Goal: Navigation & Orientation: Find specific page/section

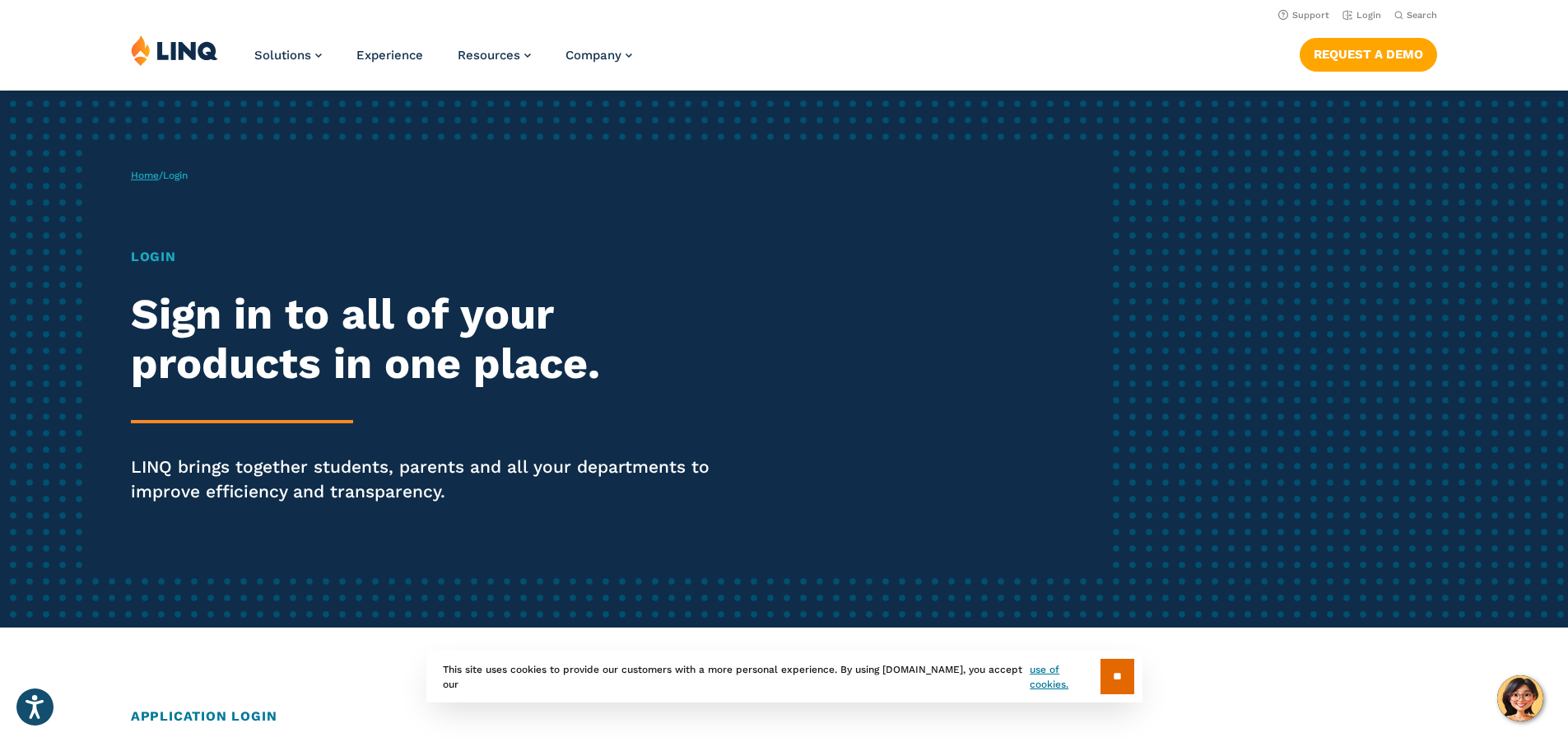
click at [146, 178] on link "Home" at bounding box center [145, 175] width 28 height 12
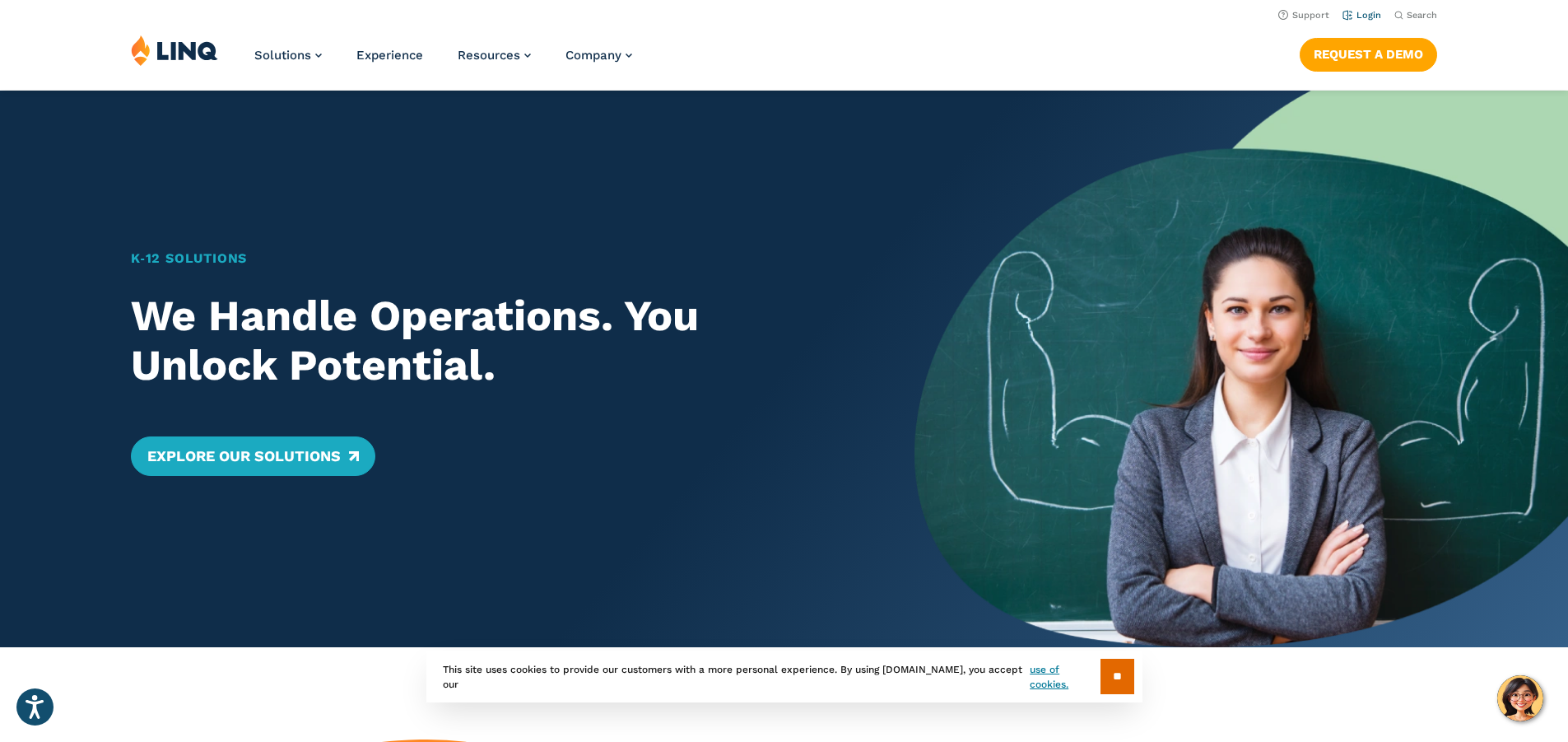
click at [1369, 12] on link "Login" at bounding box center [1362, 14] width 39 height 11
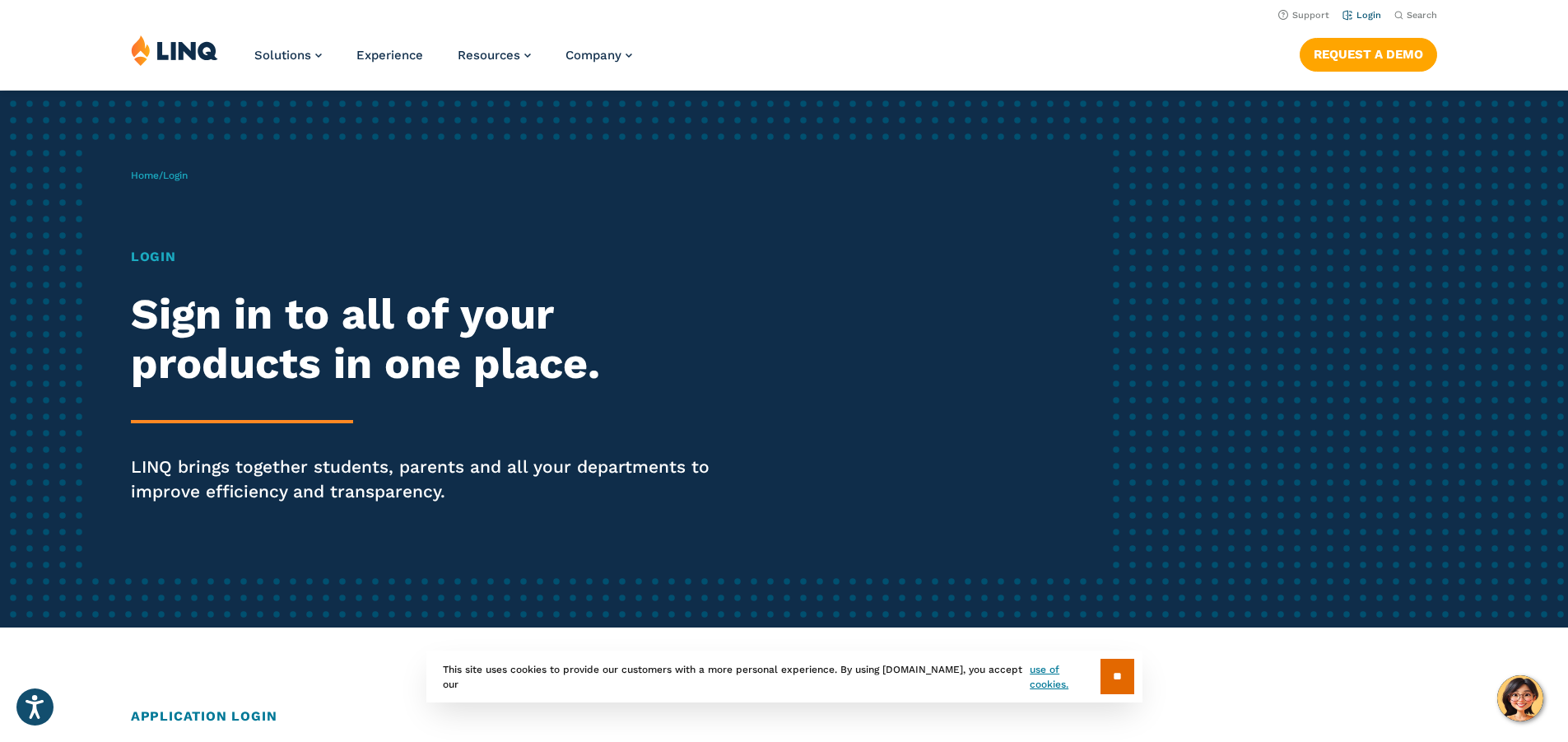
click at [1360, 12] on link "Login" at bounding box center [1362, 14] width 39 height 11
click at [1114, 678] on input "**" at bounding box center [1117, 676] width 34 height 36
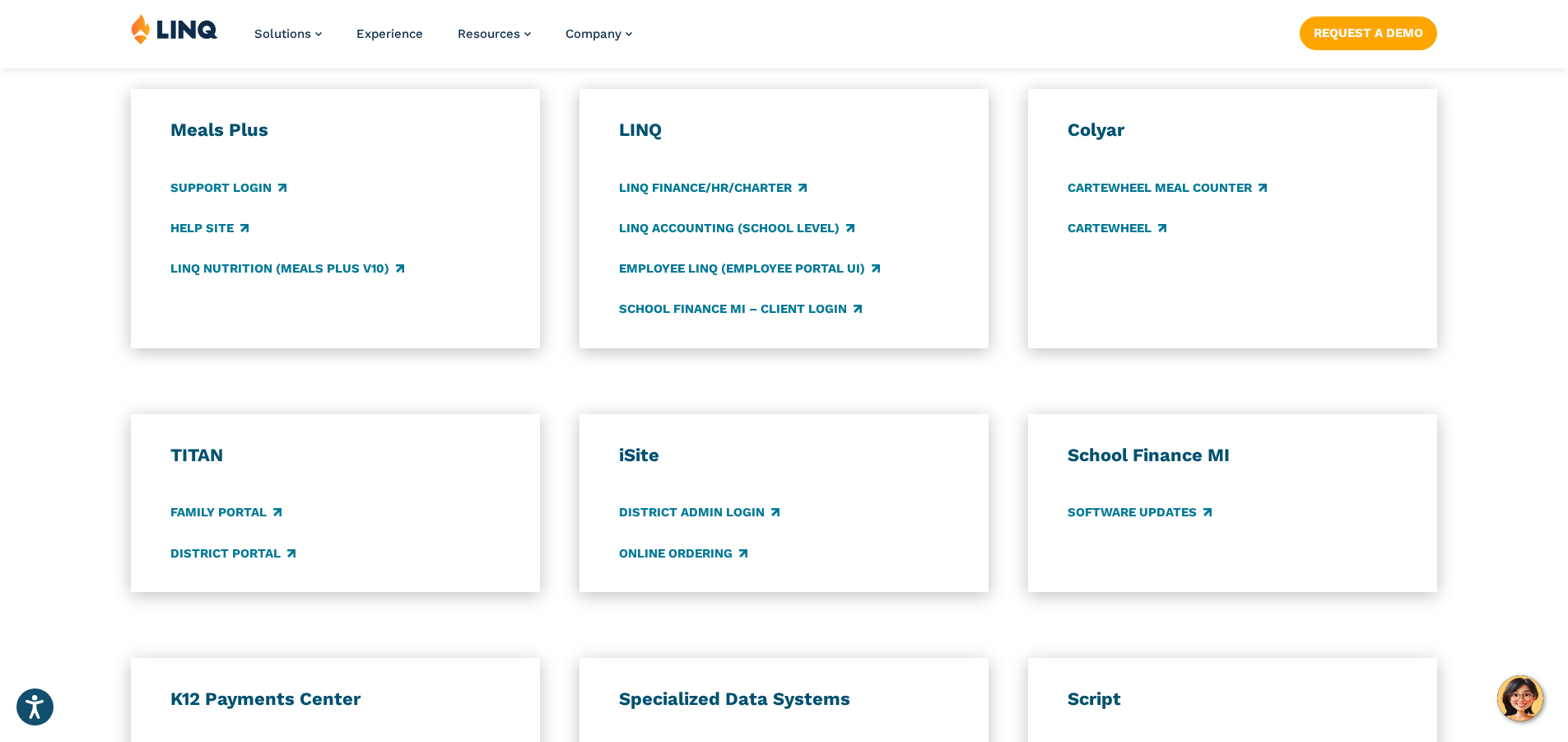
scroll to position [1070, 0]
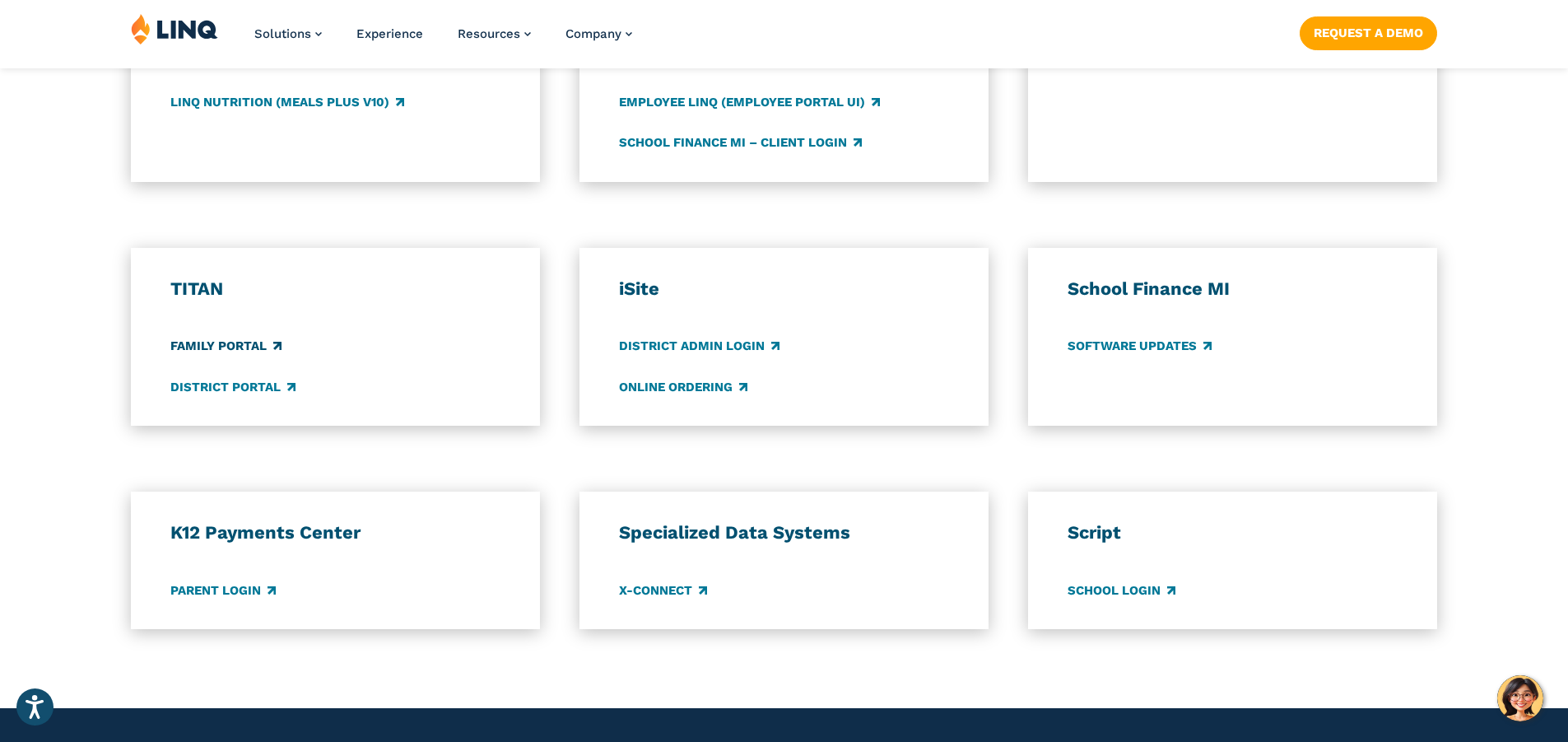
click at [246, 339] on link "Family Portal" at bounding box center [226, 346] width 111 height 18
